Goal: Information Seeking & Learning: Find specific fact

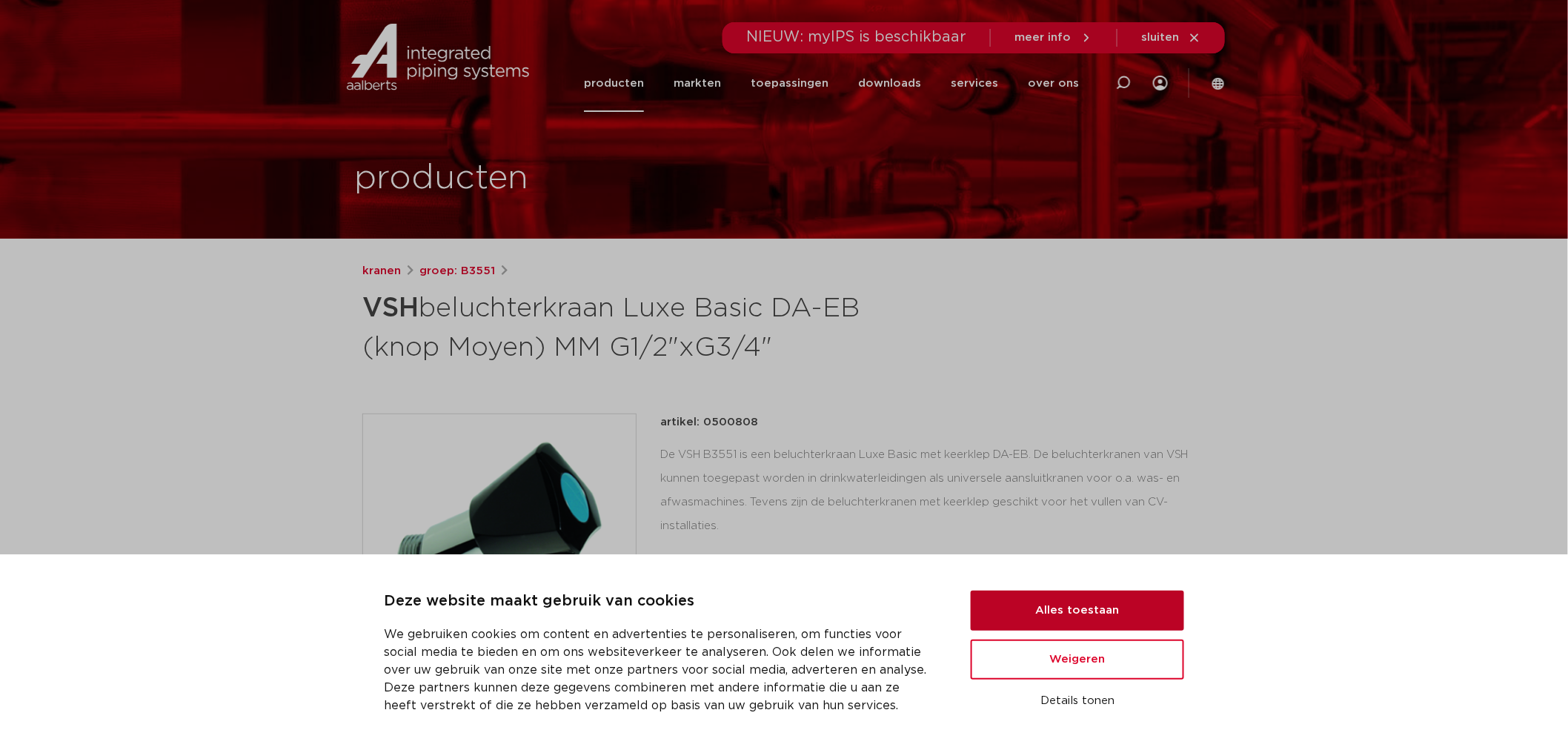
click at [1072, 610] on button "Alles toestaan" at bounding box center [1077, 611] width 213 height 40
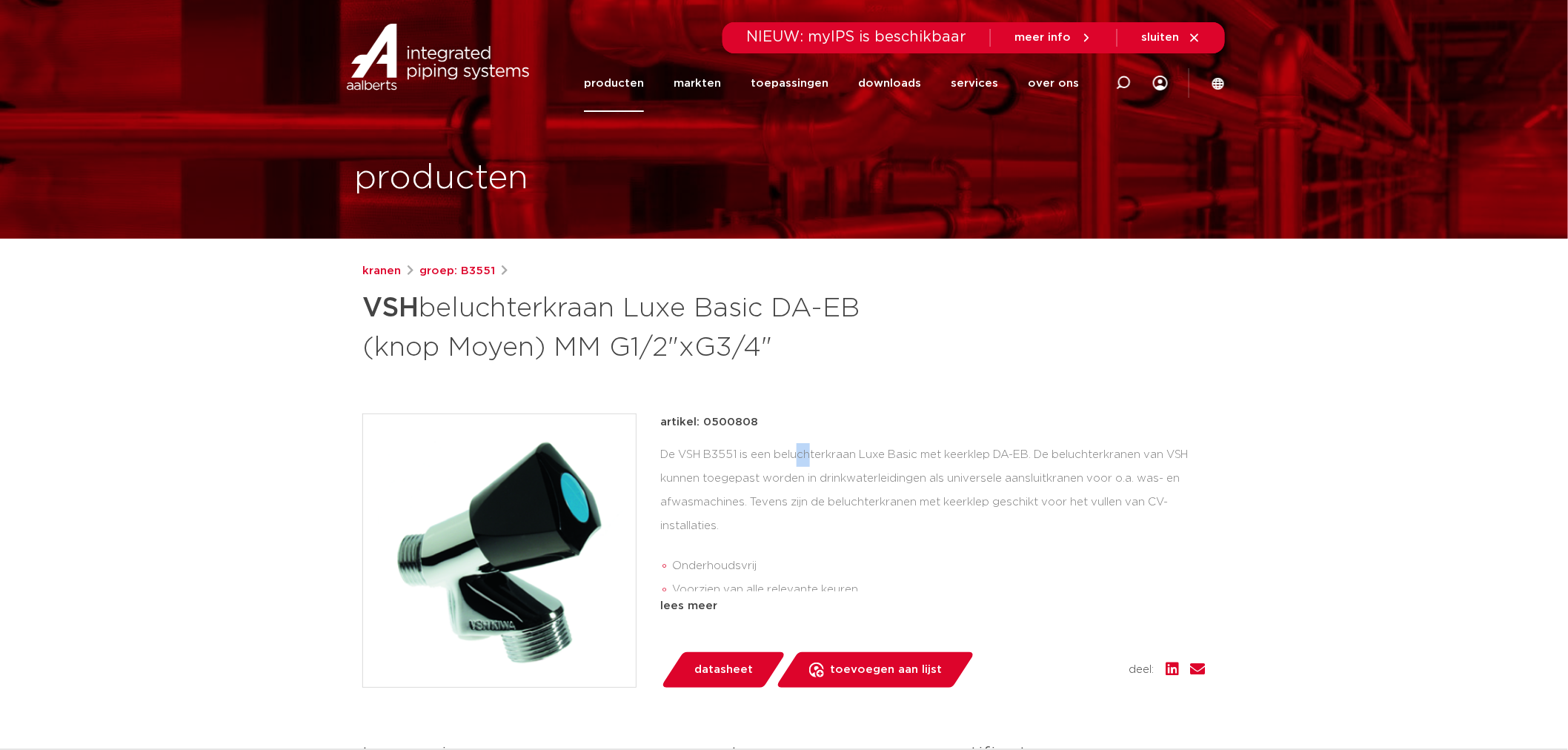
drag, startPoint x: 682, startPoint y: 457, endPoint x: 697, endPoint y: 453, distance: 15.5
click at [697, 453] on div "De VSH B3551 is een beluchterkraan Luxe Basic met keerklep DA-EB. De beluchterk…" at bounding box center [932, 518] width 545 height 148
click at [771, 458] on div "De VSH B3551 is een beluchterkraan Luxe Basic met keerklep DA-EB. De beluchterk…" at bounding box center [932, 518] width 545 height 148
drag, startPoint x: 676, startPoint y: 450, endPoint x: 738, endPoint y: 456, distance: 62.3
click at [738, 455] on div "De VSH B3551 is een beluchterkraan Luxe Basic met keerklep DA-EB. De beluchterk…" at bounding box center [932, 518] width 545 height 148
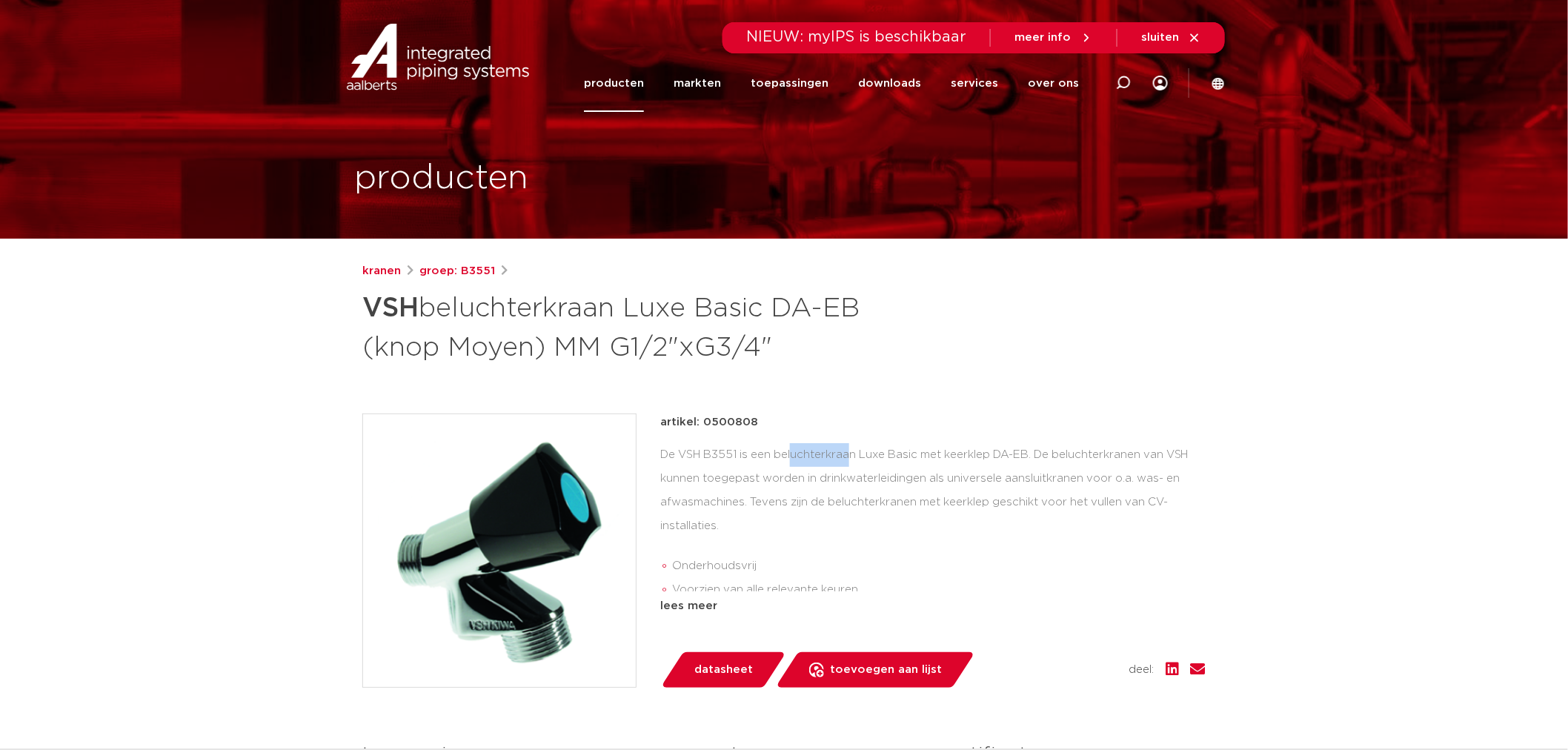
copy div "VSH B3551"
click at [1008, 457] on div "De VSH B3551 is een beluchterkraan Luxe Basic met keerklep DA-EB. De beluchterk…" at bounding box center [932, 518] width 545 height 148
click at [689, 598] on div "lees meer" at bounding box center [932, 606] width 545 height 17
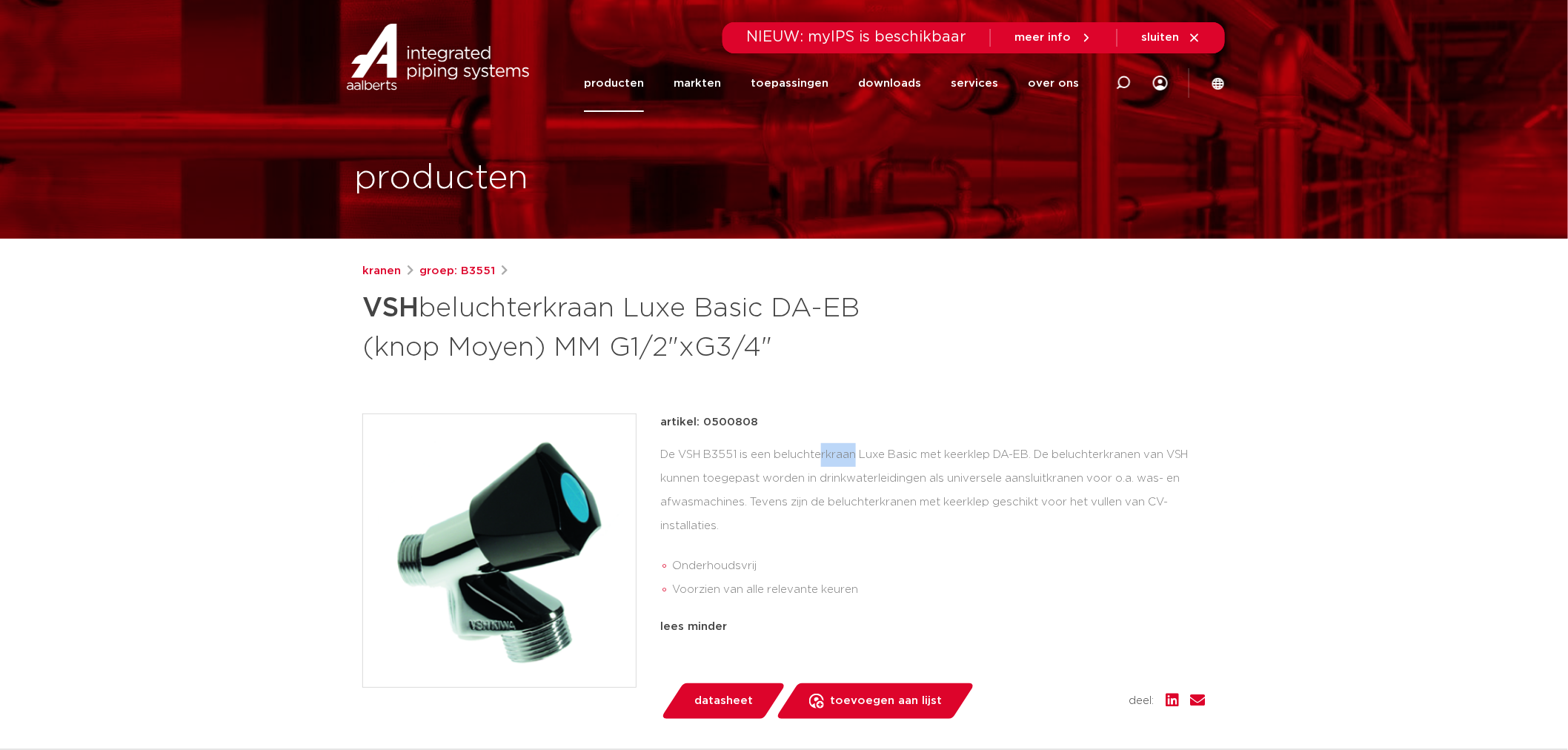
drag, startPoint x: 706, startPoint y: 450, endPoint x: 738, endPoint y: 459, distance: 33.2
click at [738, 459] on div "De VSH B3551 is een beluchterkraan Luxe Basic met keerklep DA-EB. De beluchterk…" at bounding box center [932, 526] width 545 height 164
click at [685, 454] on div "De VSH B3551 is een beluchterkraan Luxe Basic met keerklep DA-EB. De beluchterk…" at bounding box center [932, 526] width 545 height 164
drag, startPoint x: 678, startPoint y: 455, endPoint x: 738, endPoint y: 459, distance: 60.1
click at [738, 459] on div "De VSH B3551 is een beluchterkraan Luxe Basic met keerklep DA-EB. De beluchterk…" at bounding box center [932, 526] width 545 height 164
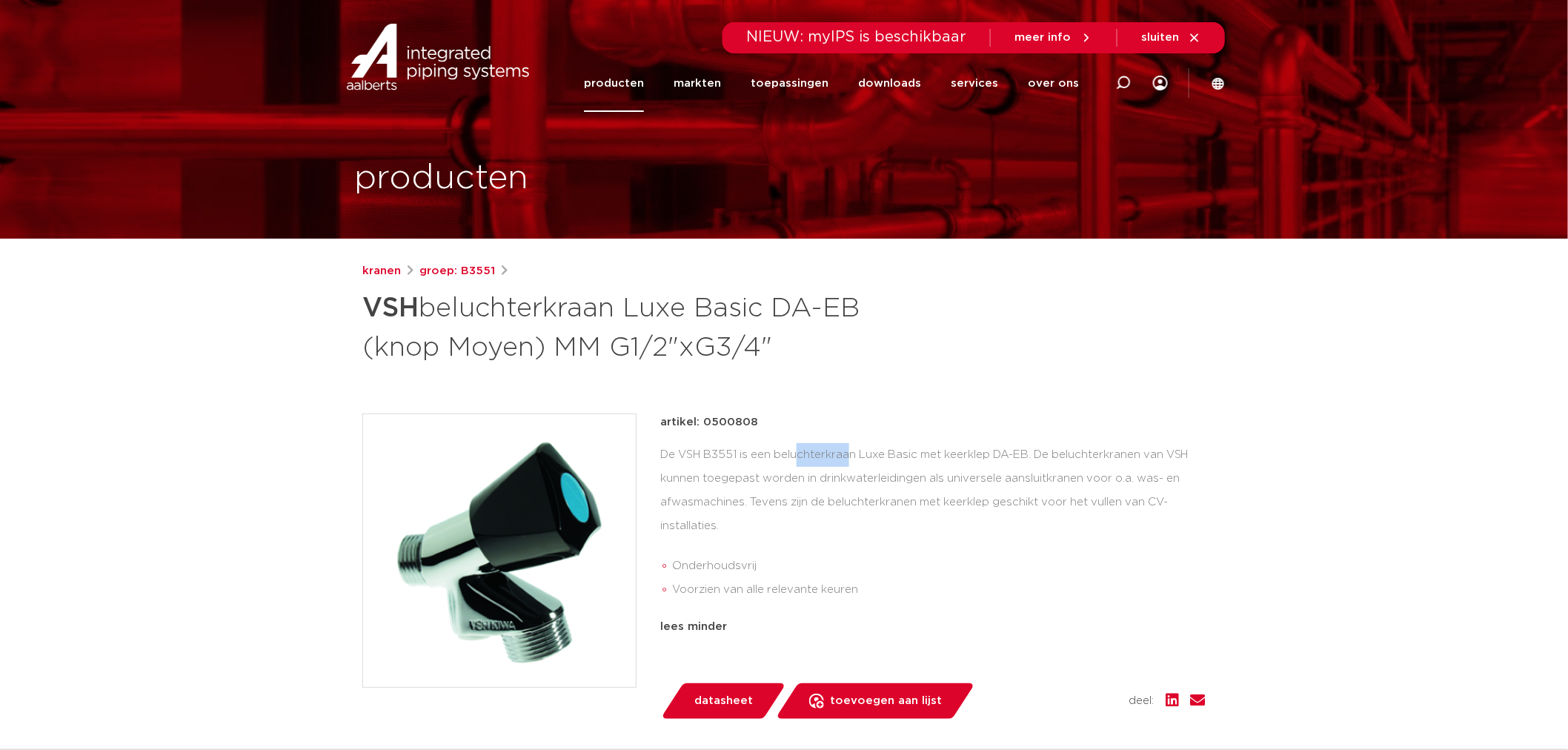
copy div "VSH B3551"
